Goal: Navigation & Orientation: Find specific page/section

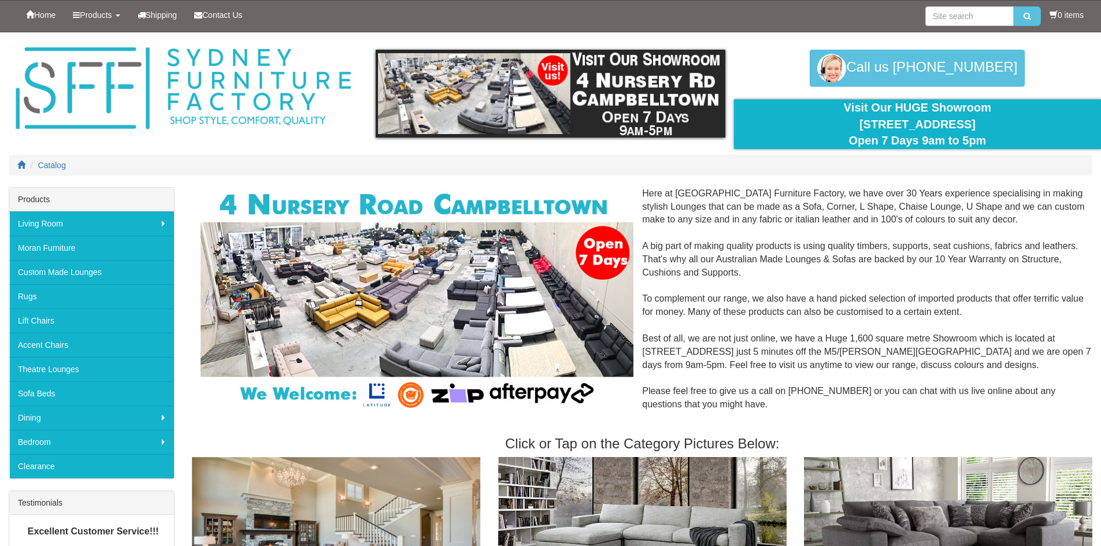
scroll to position [58, 0]
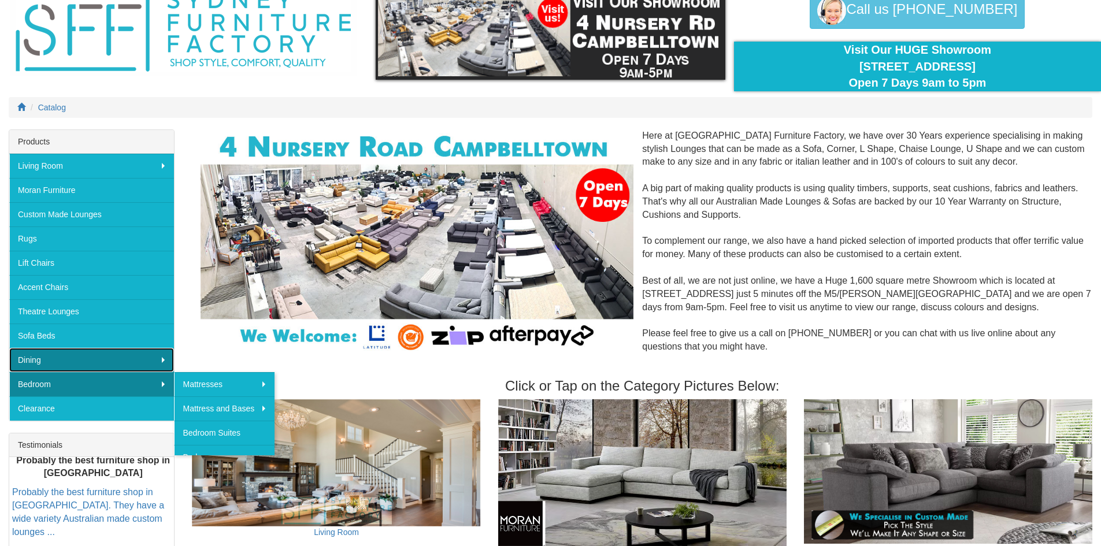
click at [79, 360] on link "Dining" at bounding box center [91, 360] width 165 height 24
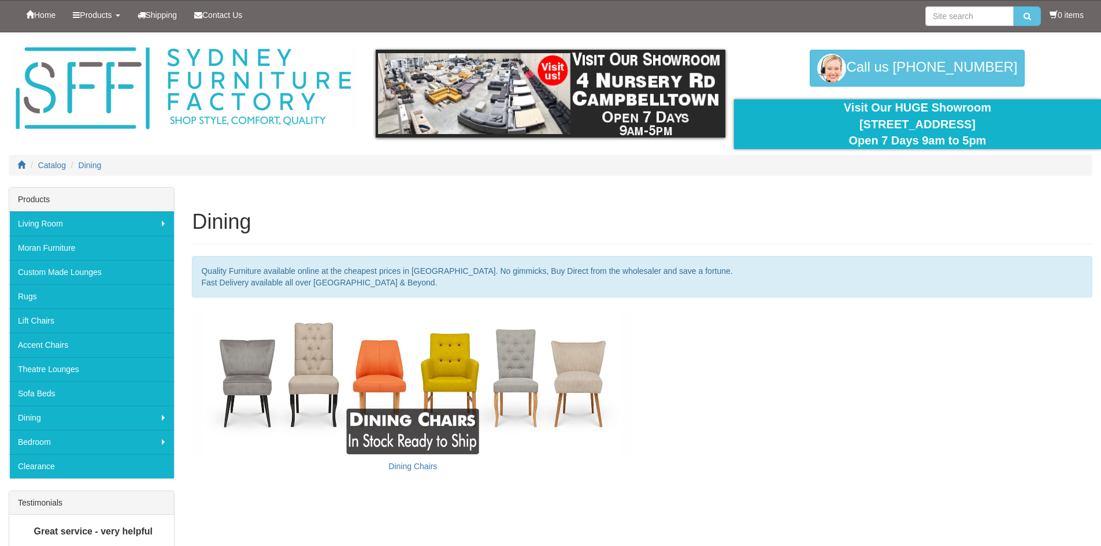
scroll to position [116, 0]
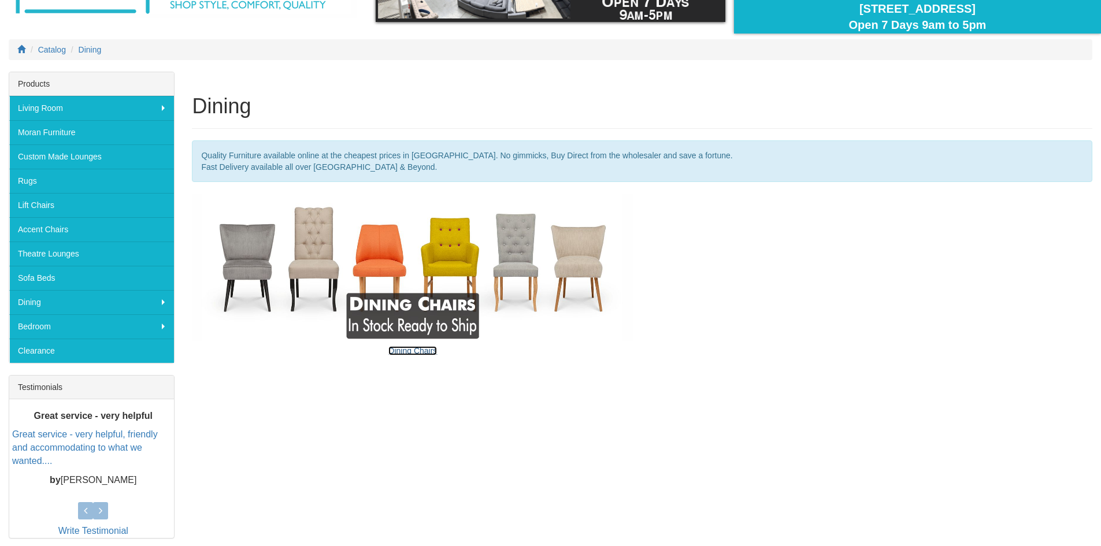
click at [404, 349] on link "Dining Chairs" at bounding box center [412, 350] width 49 height 9
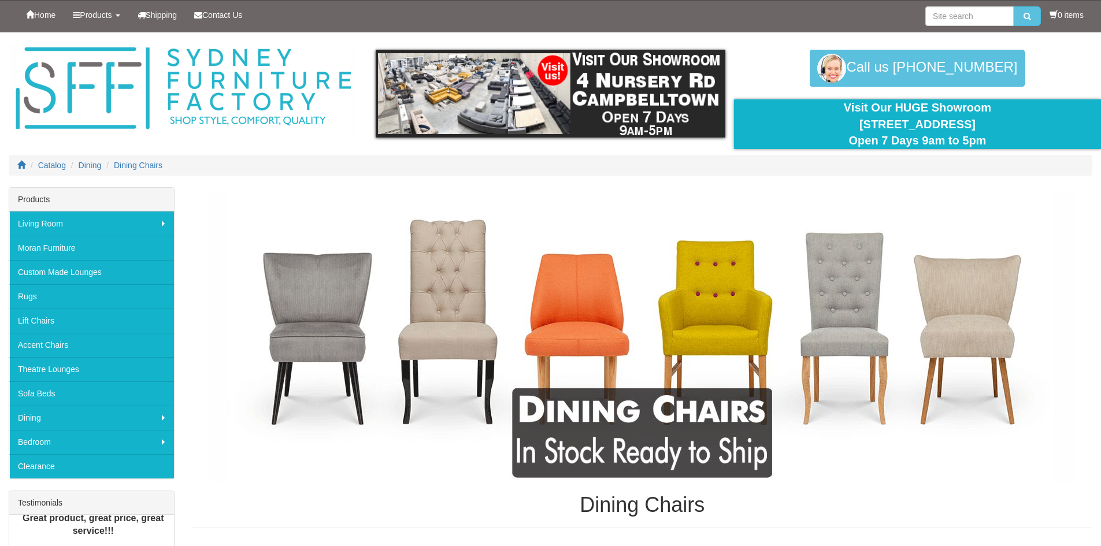
click at [65, 184] on div "Catalog Dining Dining Chairs" at bounding box center [550, 171] width 1101 height 32
click at [121, 11] on link "Products" at bounding box center [96, 15] width 64 height 29
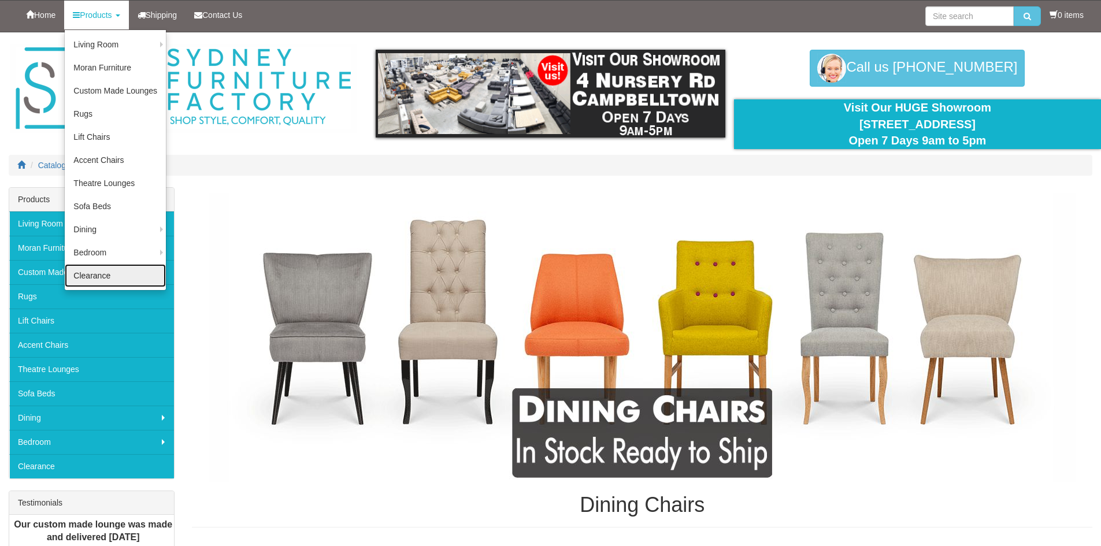
click at [110, 274] on link "Clearance" at bounding box center [115, 275] width 101 height 23
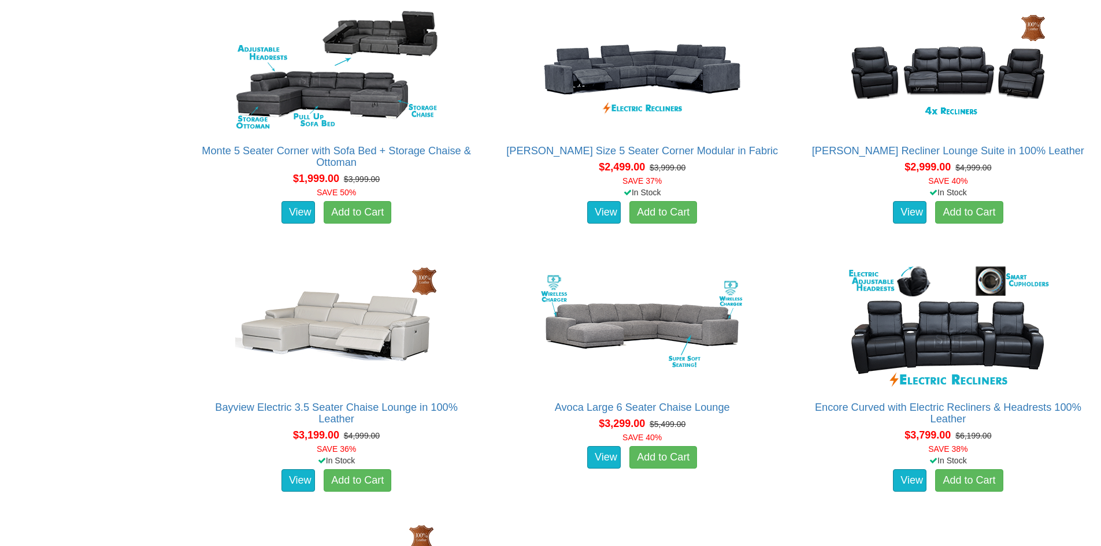
scroll to position [664, 0]
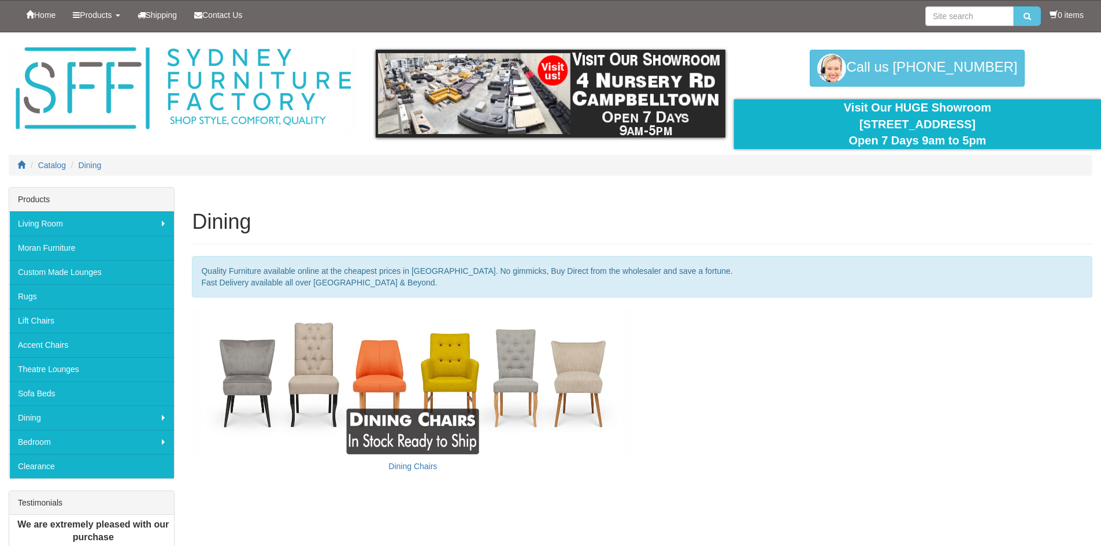
scroll to position [116, 0]
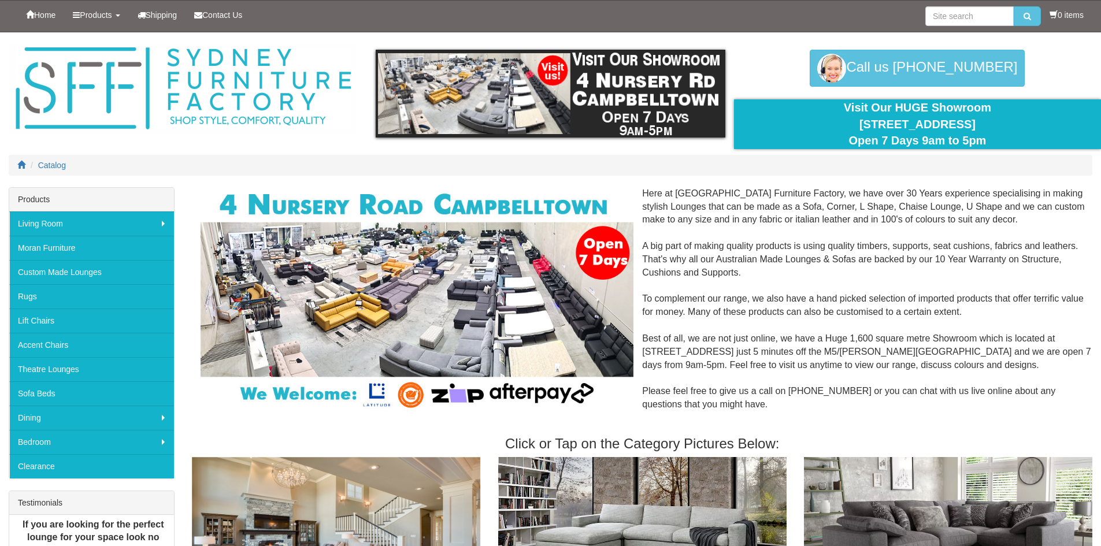
scroll to position [58, 0]
